Goal: Information Seeking & Learning: Learn about a topic

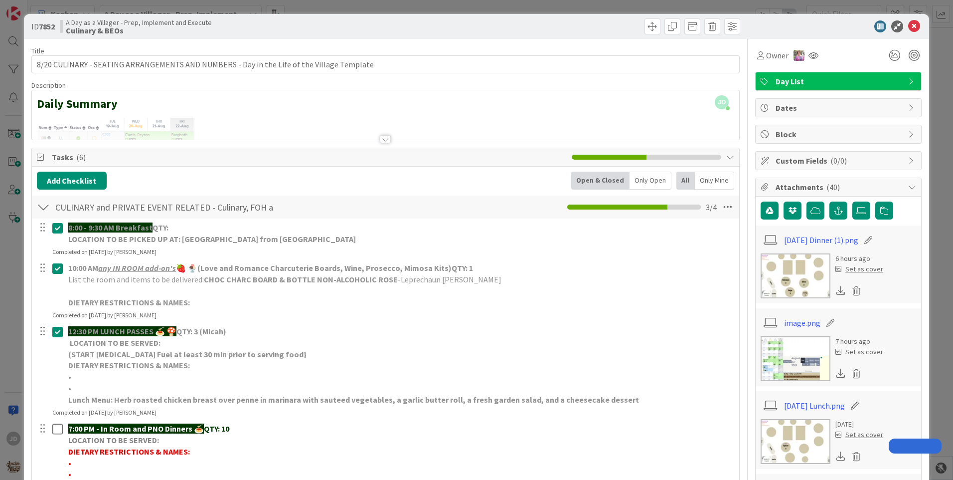
click at [908, 25] on icon at bounding box center [914, 26] width 12 height 12
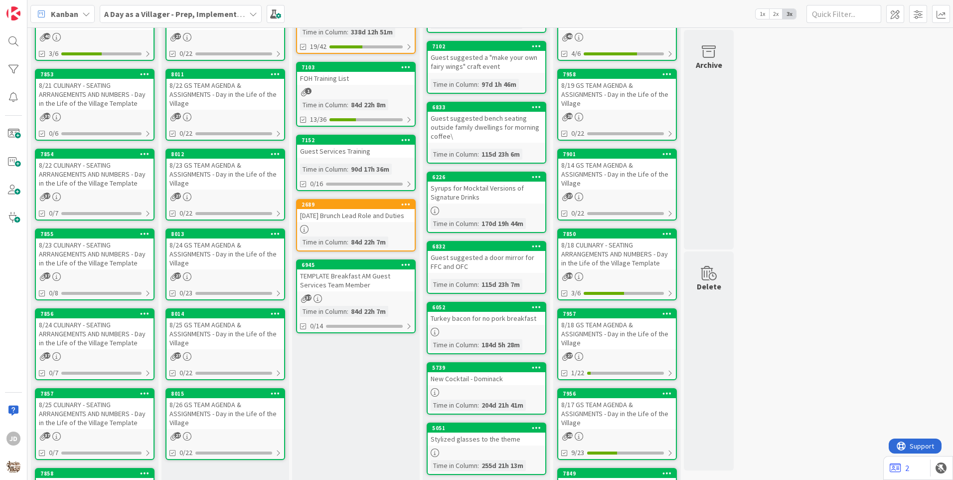
click at [360, 421] on div "Things Needing to be Ordered - PUT IN CARD, Don't make new card Add Card... 285…" at bounding box center [356, 405] width 128 height 912
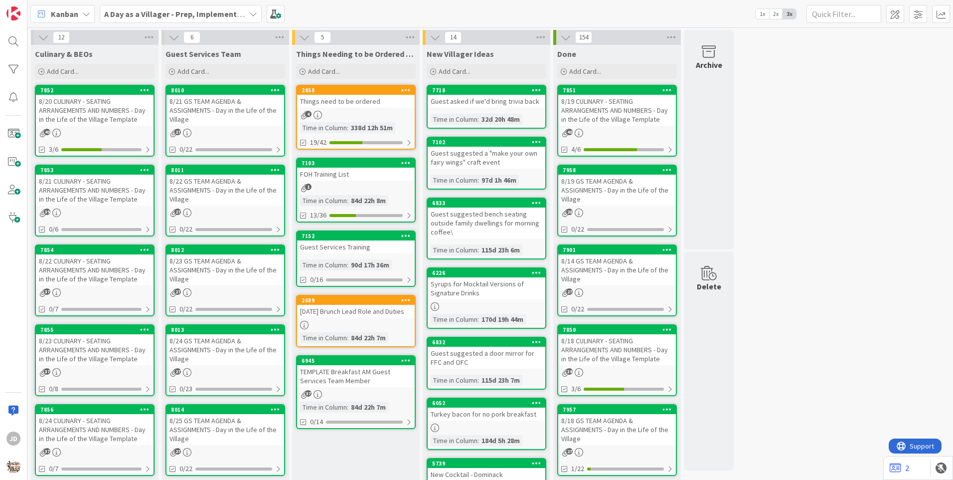
click at [211, 103] on div "8/21 GS TEAM AGENDA & ASSIGNMENTS - Day in the Life of the Village" at bounding box center [226, 110] width 118 height 31
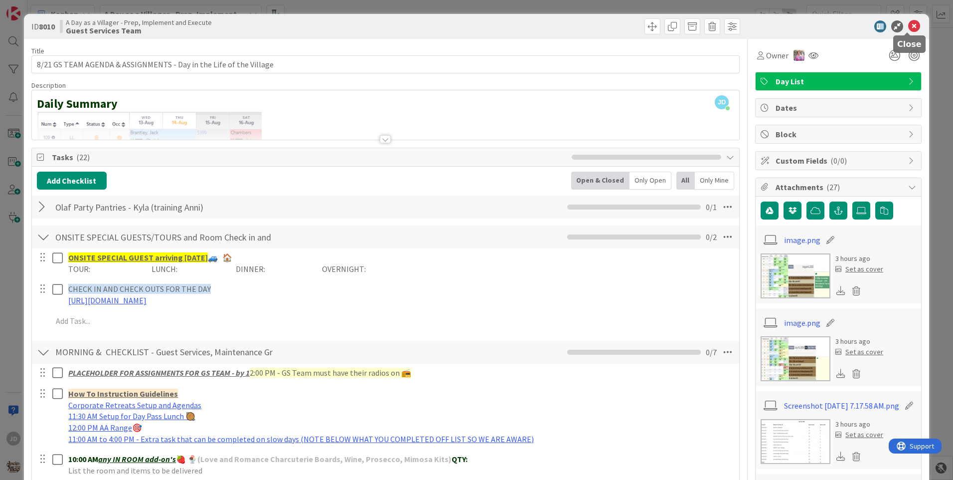
drag, startPoint x: 909, startPoint y: 26, endPoint x: 752, endPoint y: 59, distance: 161.0
click at [909, 26] on icon at bounding box center [914, 26] width 12 height 12
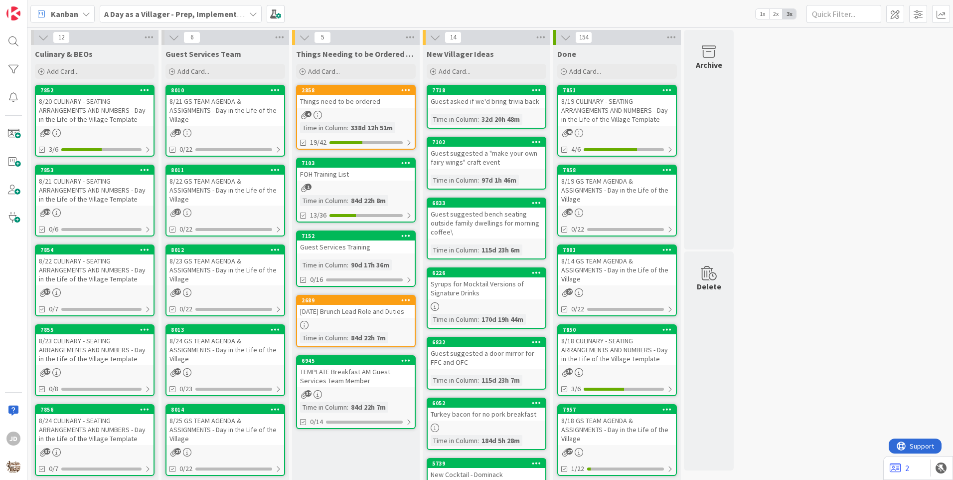
click at [195, 188] on div "8/22 GS TEAM AGENDA & ASSIGNMENTS - Day in the Life of the Village" at bounding box center [226, 190] width 118 height 31
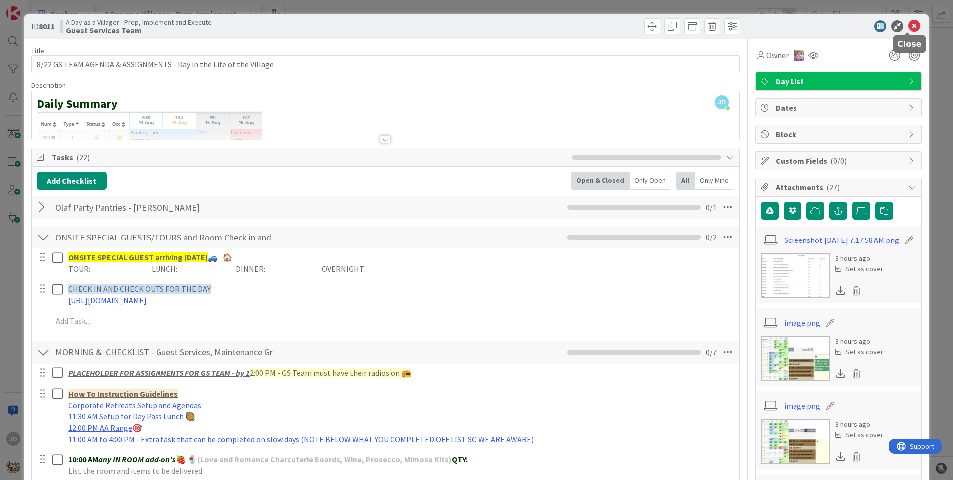
click at [908, 29] on icon at bounding box center [914, 26] width 12 height 12
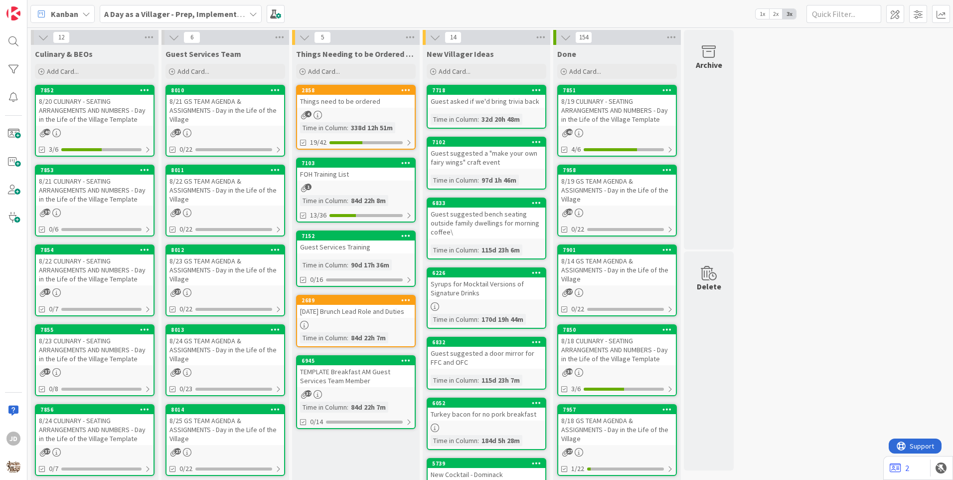
click at [217, 261] on div "8/23 GS TEAM AGENDA & ASSIGNMENTS - Day in the Life of the Village" at bounding box center [226, 269] width 118 height 31
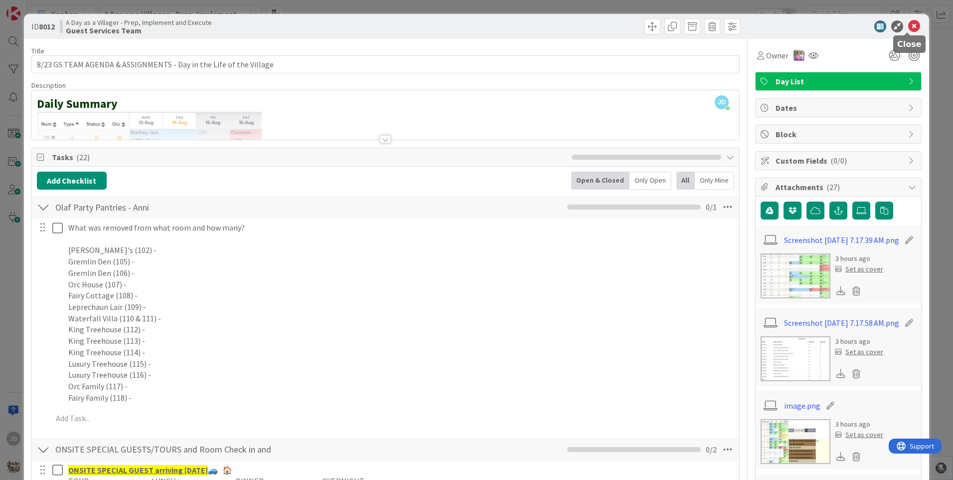
click at [908, 27] on icon at bounding box center [914, 26] width 12 height 12
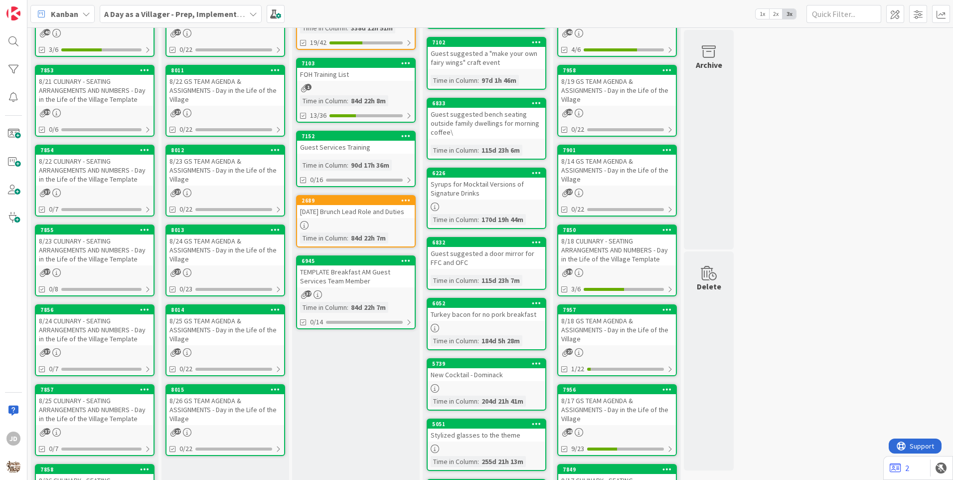
click at [210, 325] on div "8/25 GS TEAM AGENDA & ASSIGNMENTS - Day in the Life of the Village" at bounding box center [226, 329] width 118 height 31
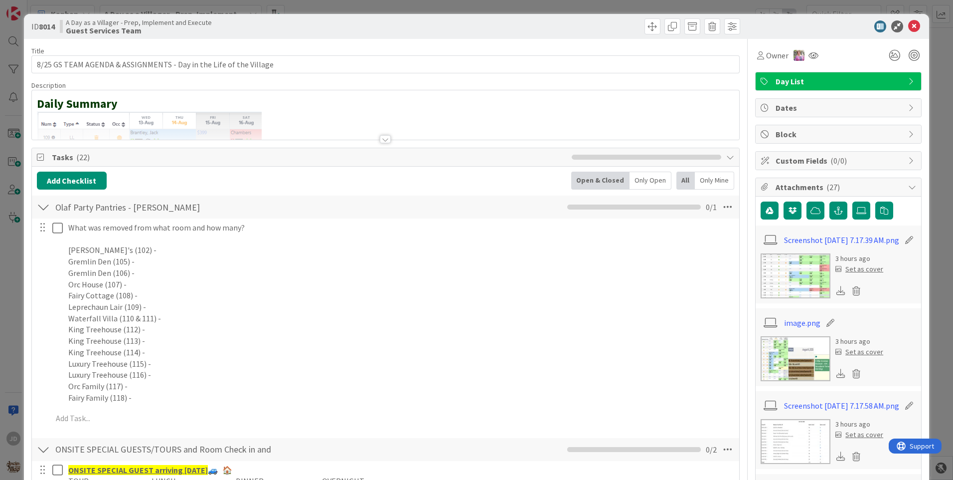
click at [909, 25] on icon at bounding box center [914, 26] width 12 height 12
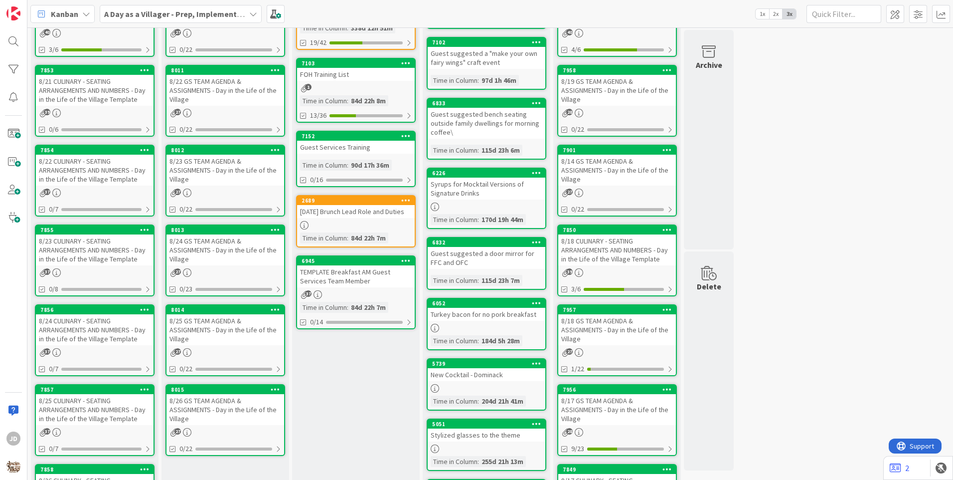
click at [227, 253] on div "8/24 GS TEAM AGENDA & ASSIGNMENTS - Day in the Life of the Village" at bounding box center [226, 249] width 118 height 31
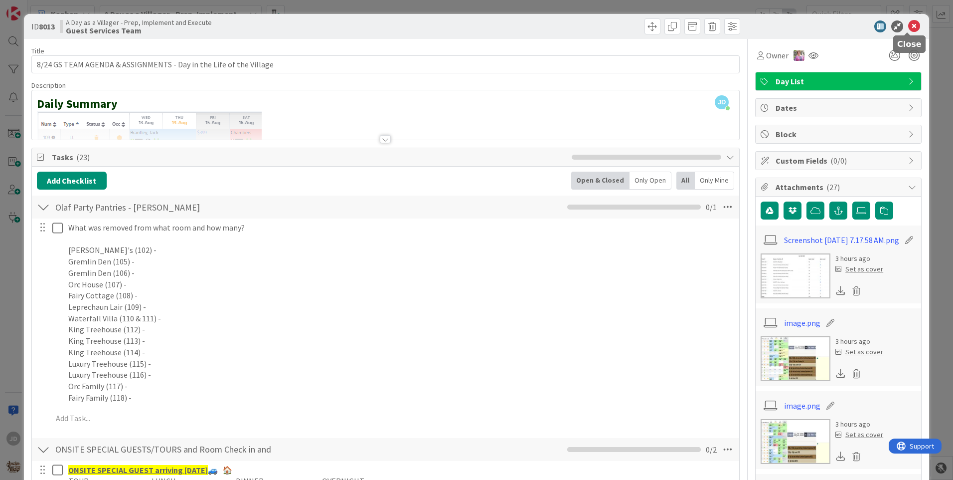
click at [908, 24] on icon at bounding box center [914, 26] width 12 height 12
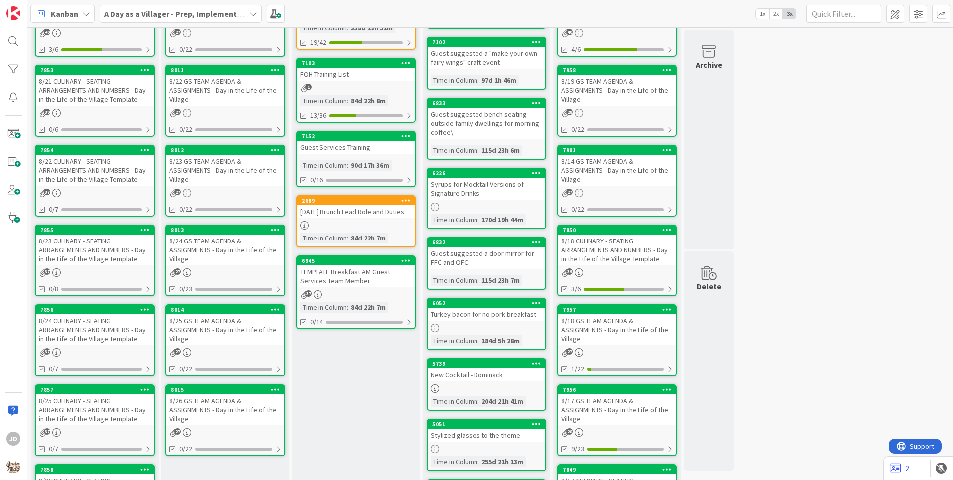
click at [101, 414] on div "8/25 CULINARY - SEATING ARRANGEMENTS AND NUMBERS - Day in the Life of the Villa…" at bounding box center [95, 409] width 118 height 31
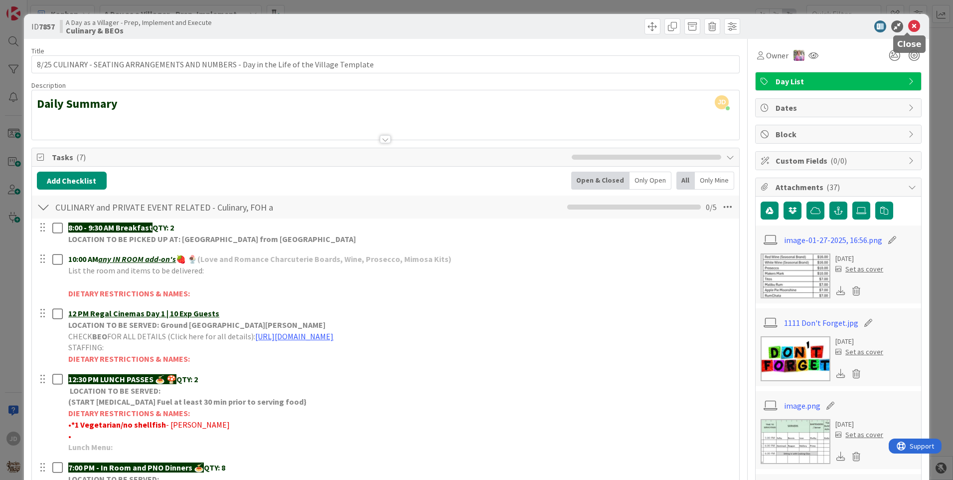
click at [908, 25] on icon at bounding box center [914, 26] width 12 height 12
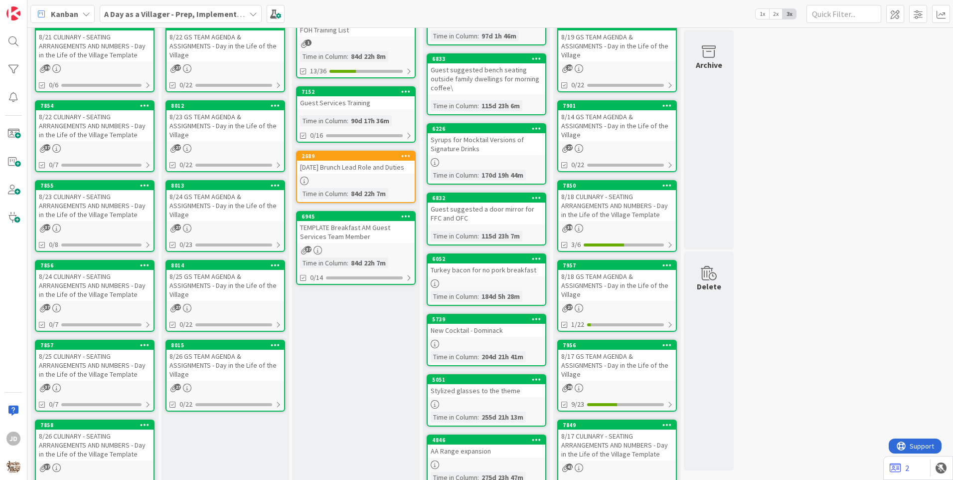
scroll to position [199, 0]
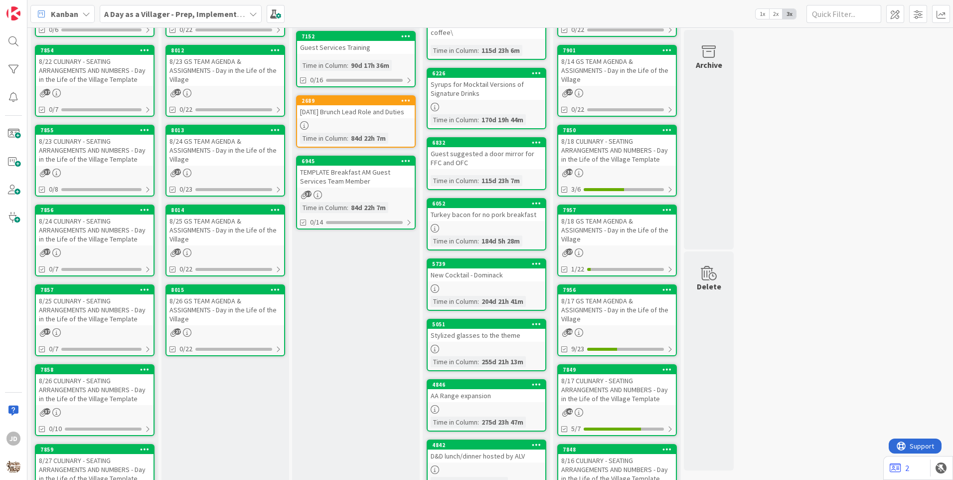
click at [110, 384] on div "8/26 CULINARY - SEATING ARRANGEMENTS AND NUMBERS - Day in the Life of the Villa…" at bounding box center [95, 389] width 118 height 31
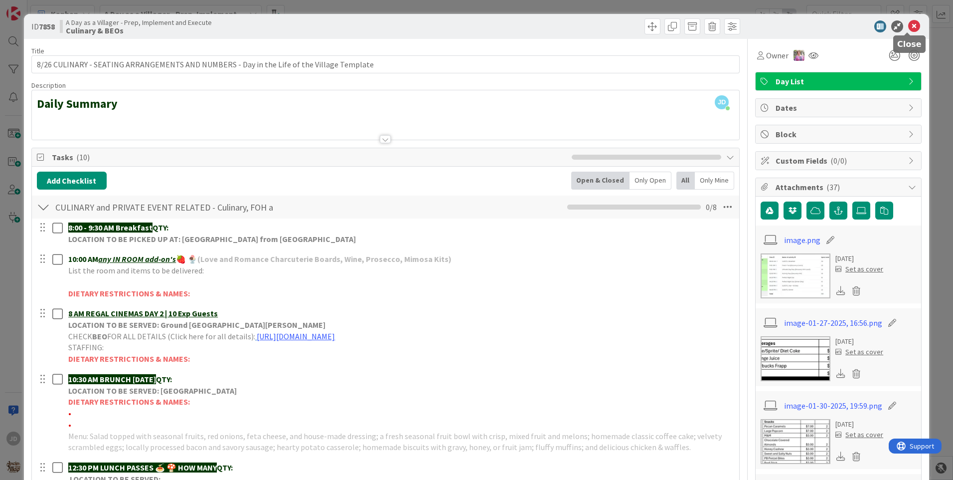
click at [908, 27] on icon at bounding box center [914, 26] width 12 height 12
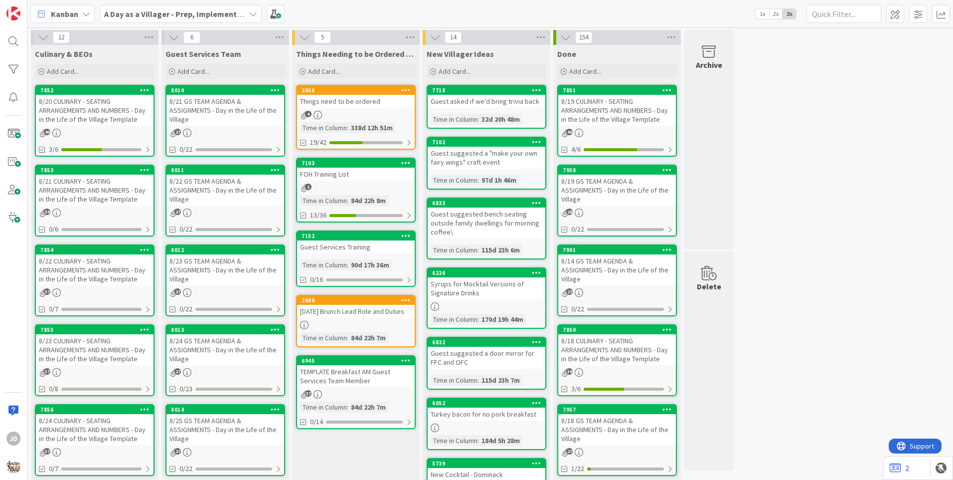
click at [358, 248] on div "Guest Services Training" at bounding box center [356, 246] width 118 height 13
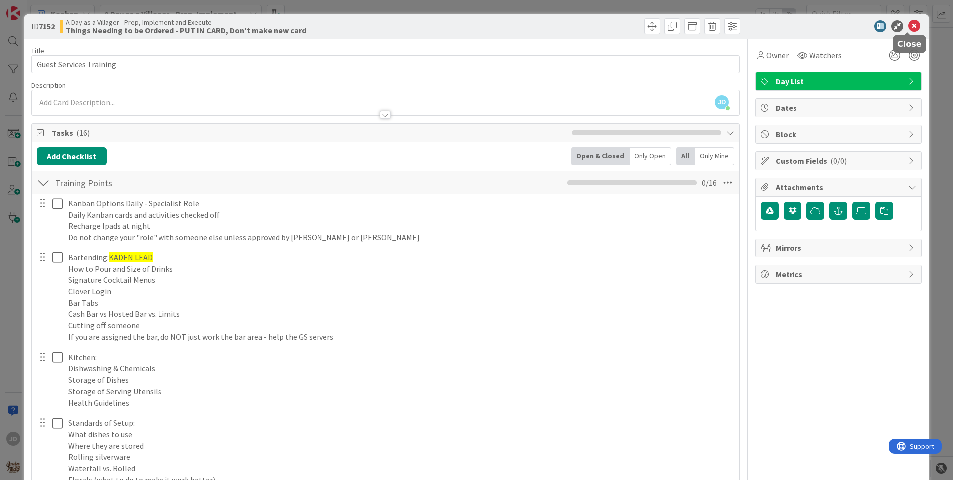
click at [908, 22] on icon at bounding box center [914, 26] width 12 height 12
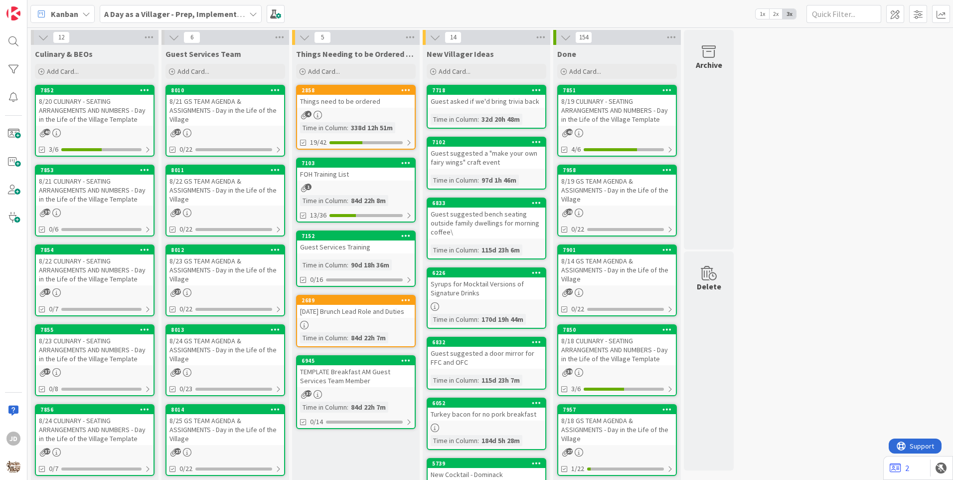
click at [210, 113] on div "8/21 GS TEAM AGENDA & ASSIGNMENTS - Day in the Life of the Village" at bounding box center [226, 110] width 118 height 31
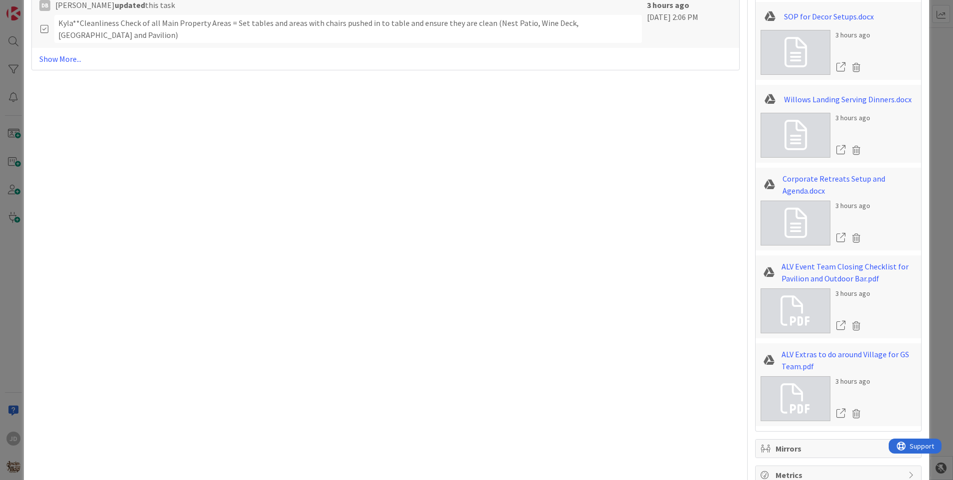
scroll to position [2130, 0]
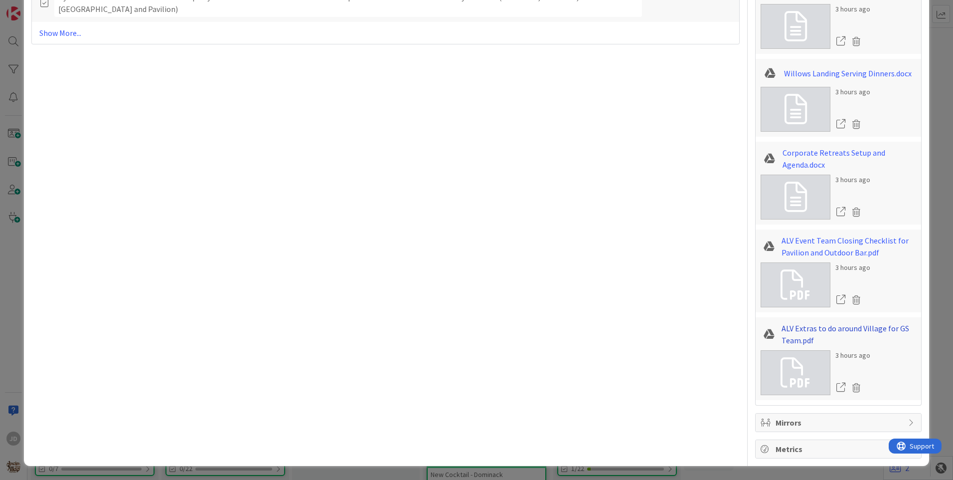
click at [857, 329] on link "ALV Extras to do around Village for GS Team.pdf" at bounding box center [849, 334] width 135 height 24
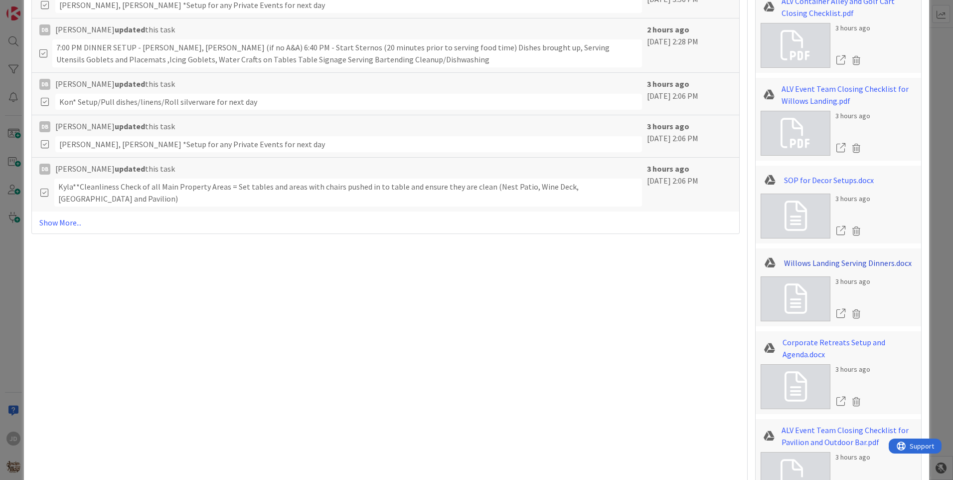
click at [818, 269] on link "Willows Landing Serving Dinners.docx" at bounding box center [848, 263] width 128 height 12
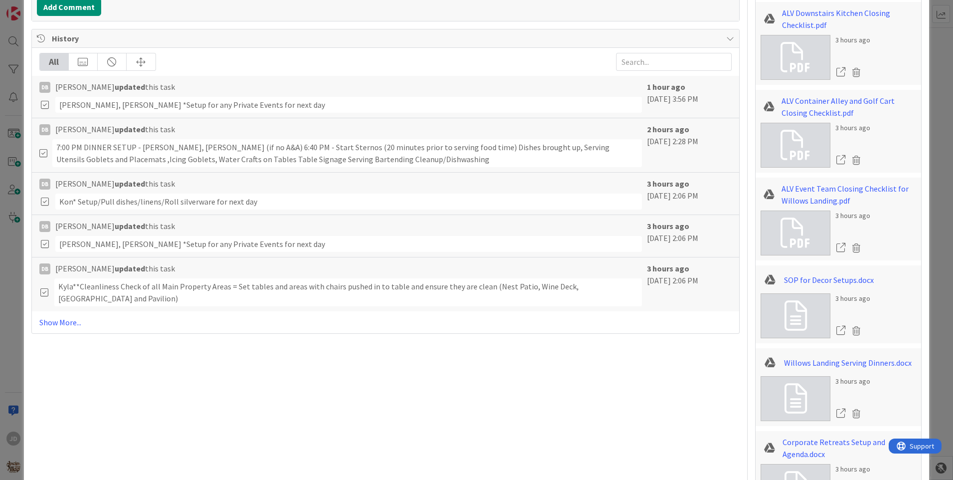
scroll to position [1781, 0]
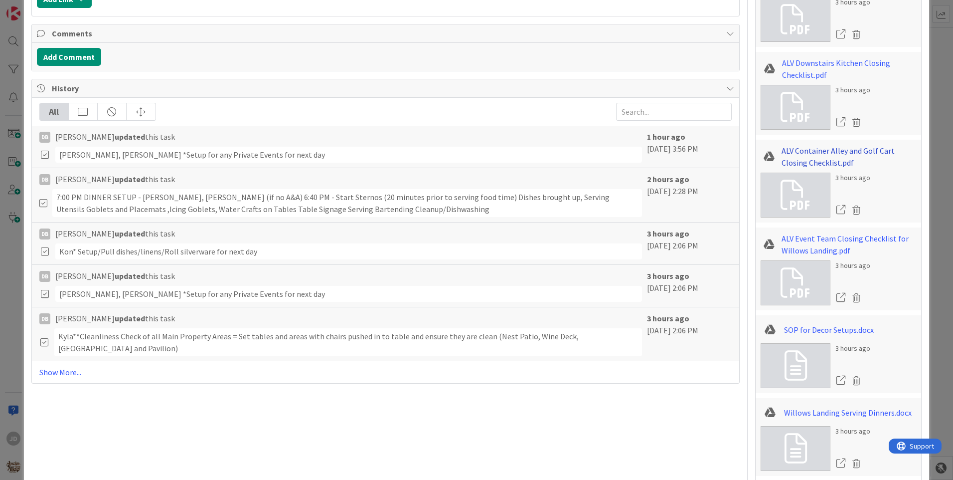
click at [845, 158] on link "ALV Container Alley and Golf Cart Closing Checklist.pdf" at bounding box center [849, 157] width 135 height 24
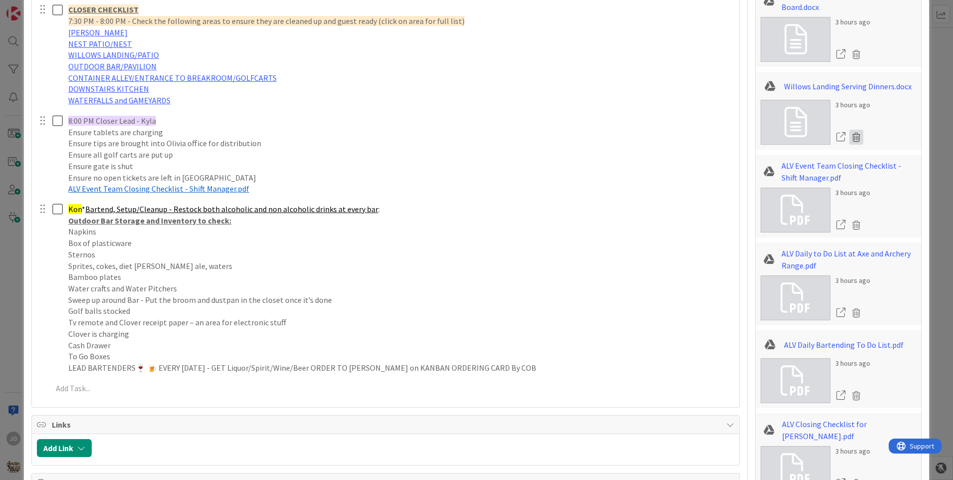
scroll to position [1233, 0]
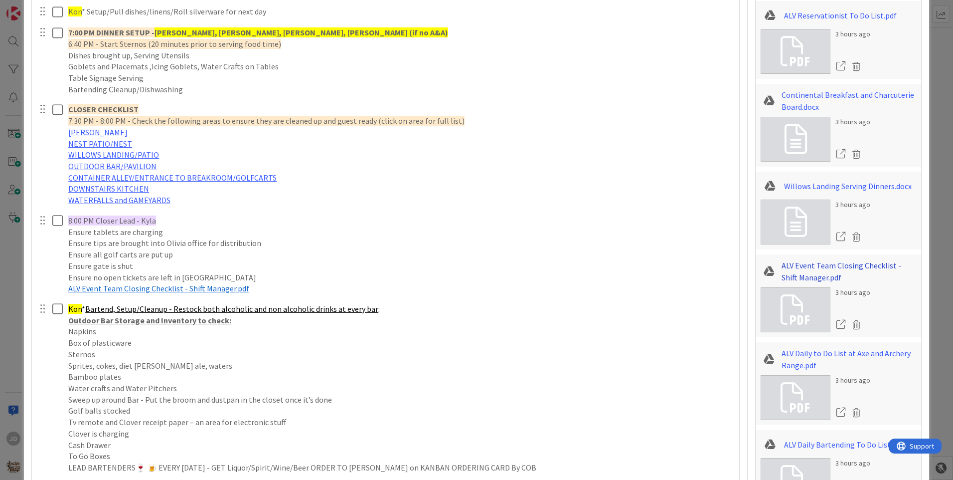
click at [798, 283] on link "ALV Event Team Closing Checklist - Shift Manager.pdf" at bounding box center [849, 271] width 135 height 24
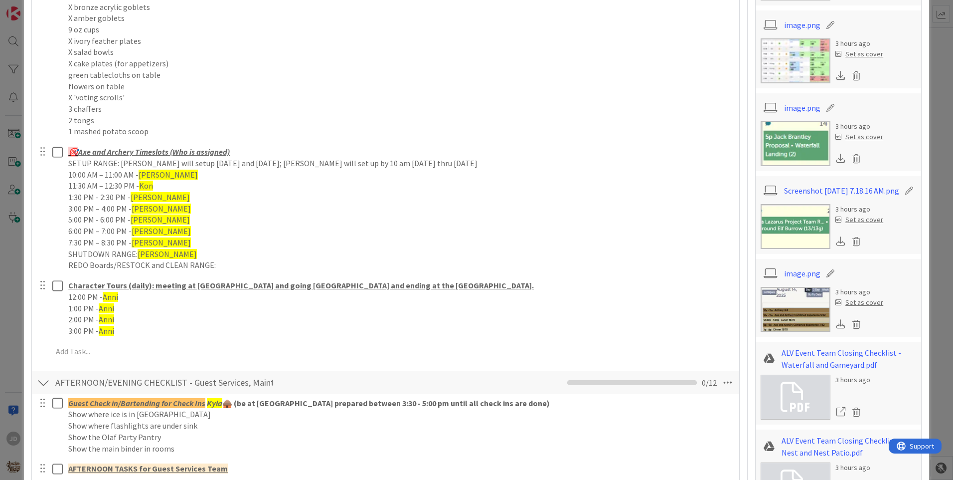
scroll to position [0, 0]
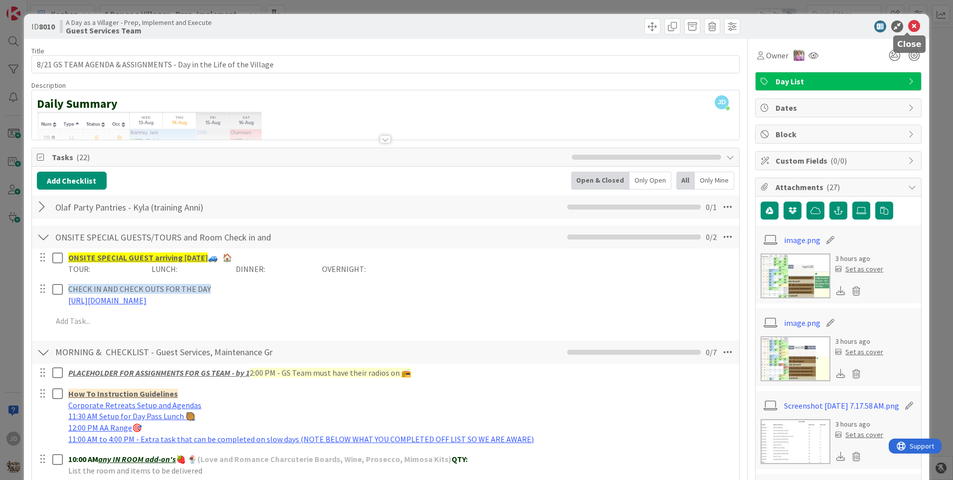
click at [909, 27] on icon at bounding box center [914, 26] width 12 height 12
